Goal: Task Accomplishment & Management: Manage account settings

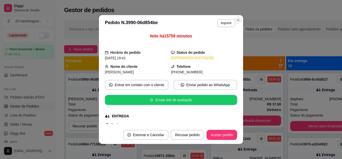
scroll to position [104, 0]
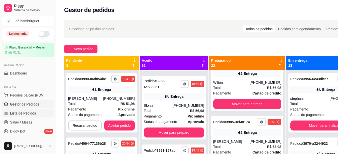
click at [20, 113] on span "Lista de Pedidos" at bounding box center [23, 113] width 26 height 5
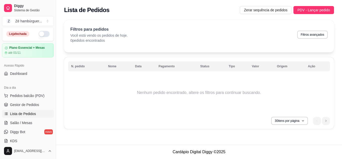
click at [44, 35] on button "button" at bounding box center [44, 34] width 11 height 6
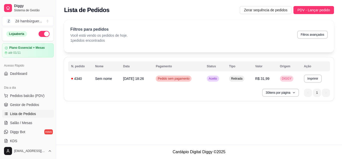
click at [278, 98] on div "**********" at bounding box center [199, 78] width 270 height 43
click at [279, 95] on button "30 itens por página" at bounding box center [281, 92] width 36 height 8
click at [309, 93] on ul "1 1" at bounding box center [317, 92] width 26 height 8
click at [324, 94] on ul "1 1" at bounding box center [317, 92] width 26 height 8
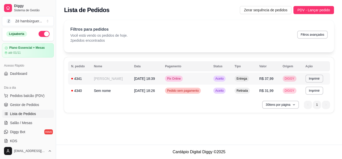
click at [216, 75] on td "Aceito" at bounding box center [220, 78] width 21 height 12
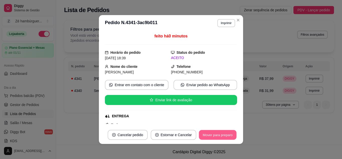
click at [213, 133] on button "Mover para preparo" at bounding box center [218, 135] width 38 height 10
